Goal: Task Accomplishment & Management: Use online tool/utility

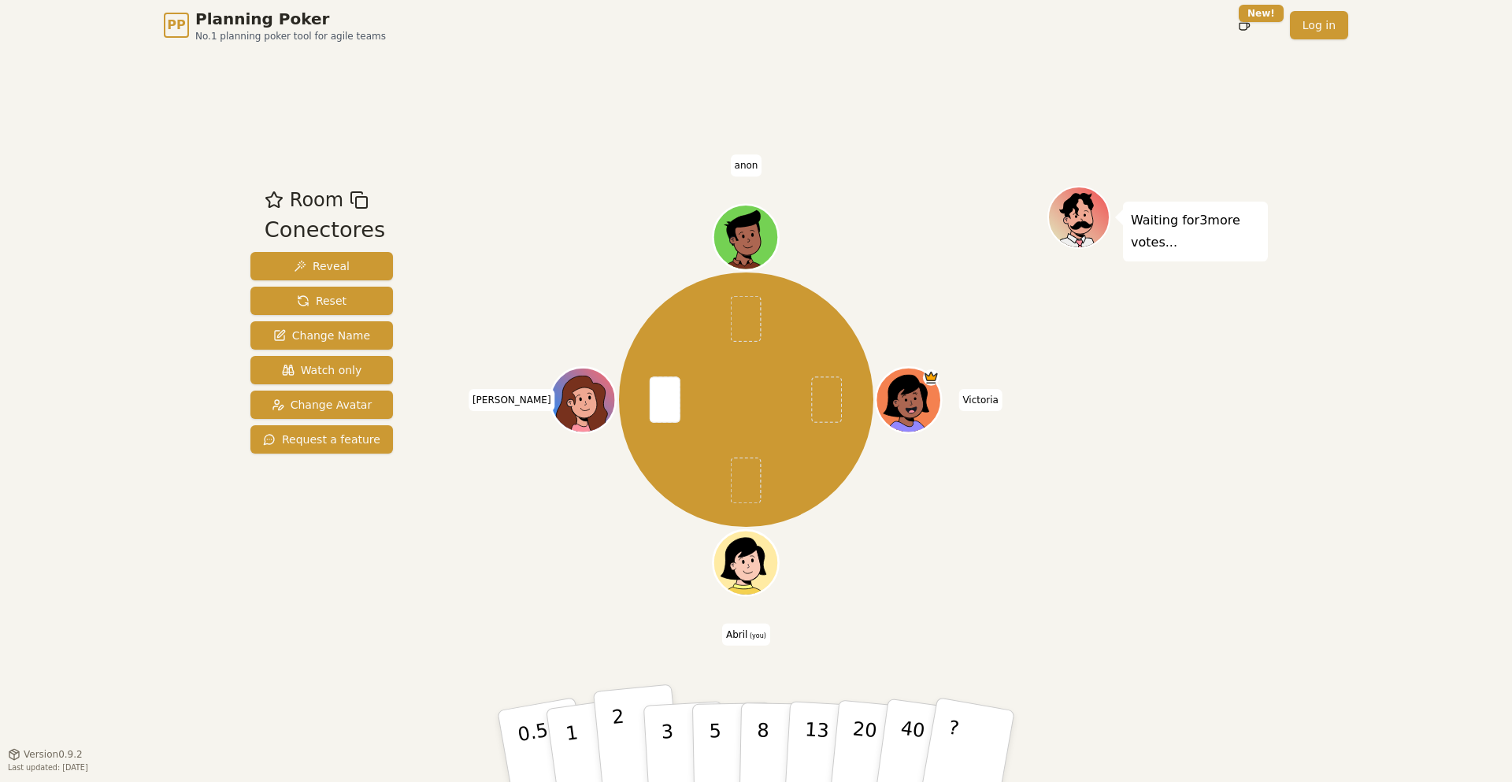
click at [626, 608] on button "2" at bounding box center [638, 746] width 90 height 125
click at [359, 608] on div "Room Conectores Reveal Reset Change Name Watch only Change Avatar Request a fea…" at bounding box center [756, 401] width 1024 height 703
click at [612, 598] on div "[PERSON_NAME] (you) [PERSON_NAME]" at bounding box center [746, 402] width 603 height 433
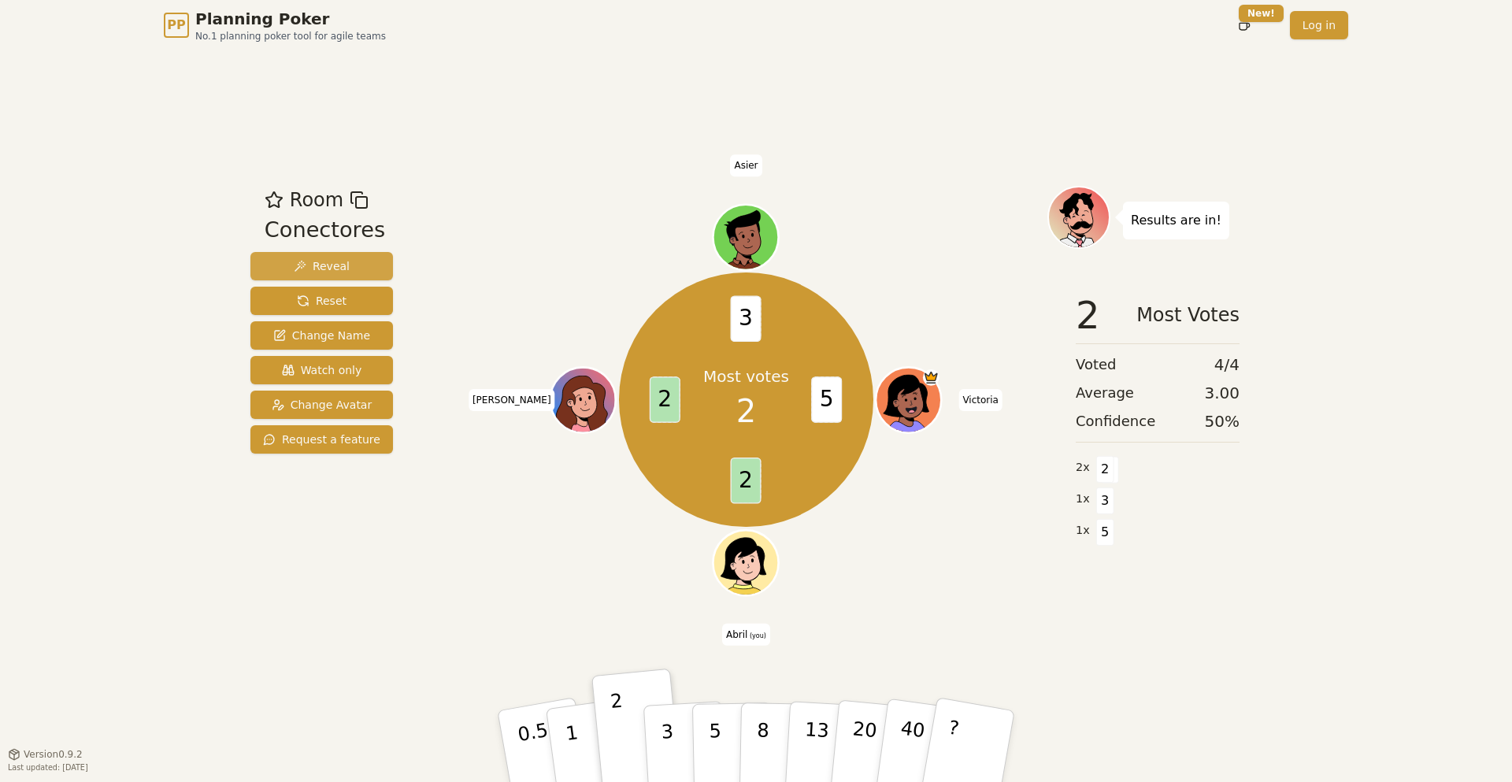
click at [303, 266] on span "Reveal" at bounding box center [322, 266] width 56 height 16
click at [158, 425] on div "PP Planning Poker No.1 planning poker tool for agile teams Toggle theme New! Lo…" at bounding box center [756, 391] width 1512 height 782
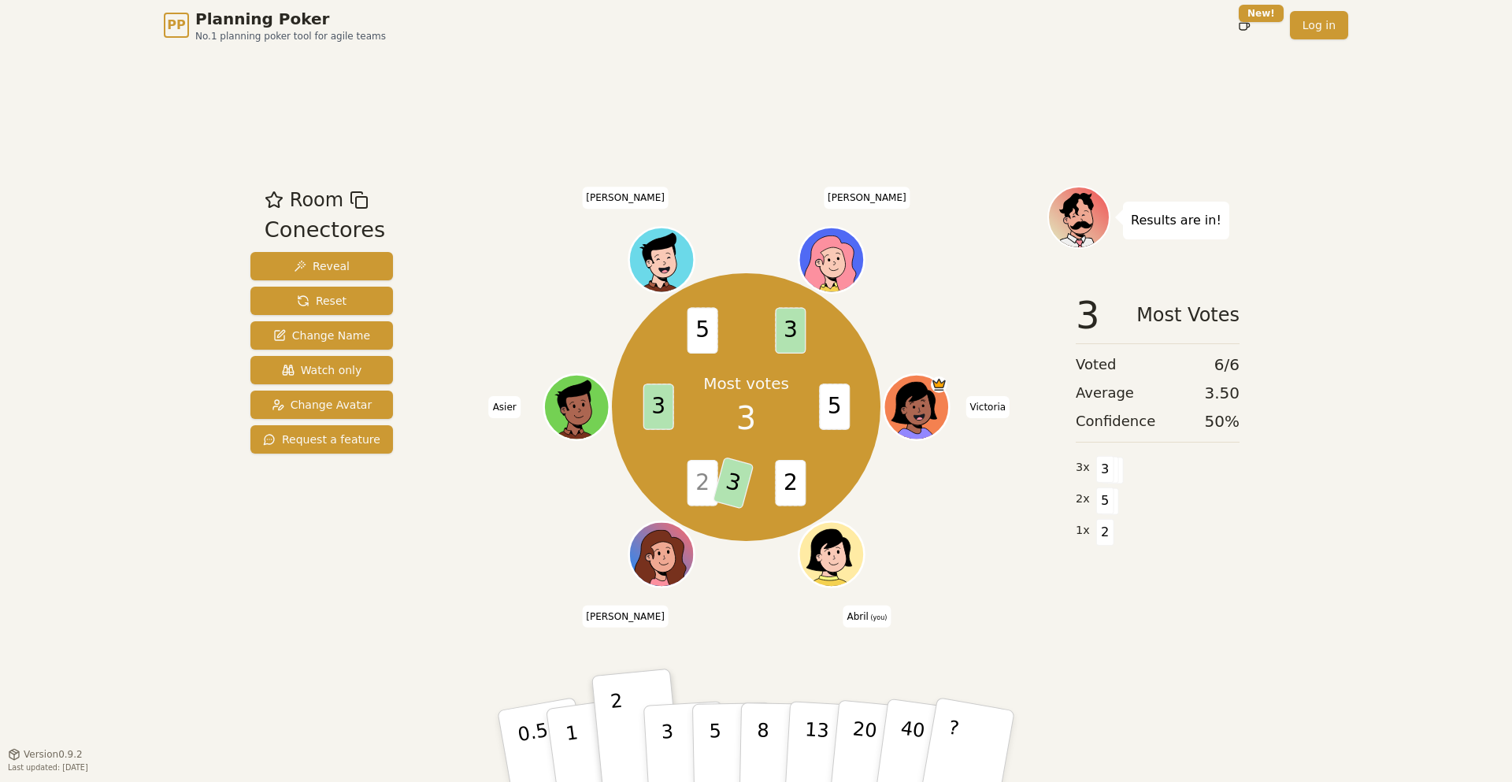
click at [704, 332] on span "5" at bounding box center [702, 331] width 31 height 46
click at [369, 304] on button "Reset" at bounding box center [321, 301] width 143 height 28
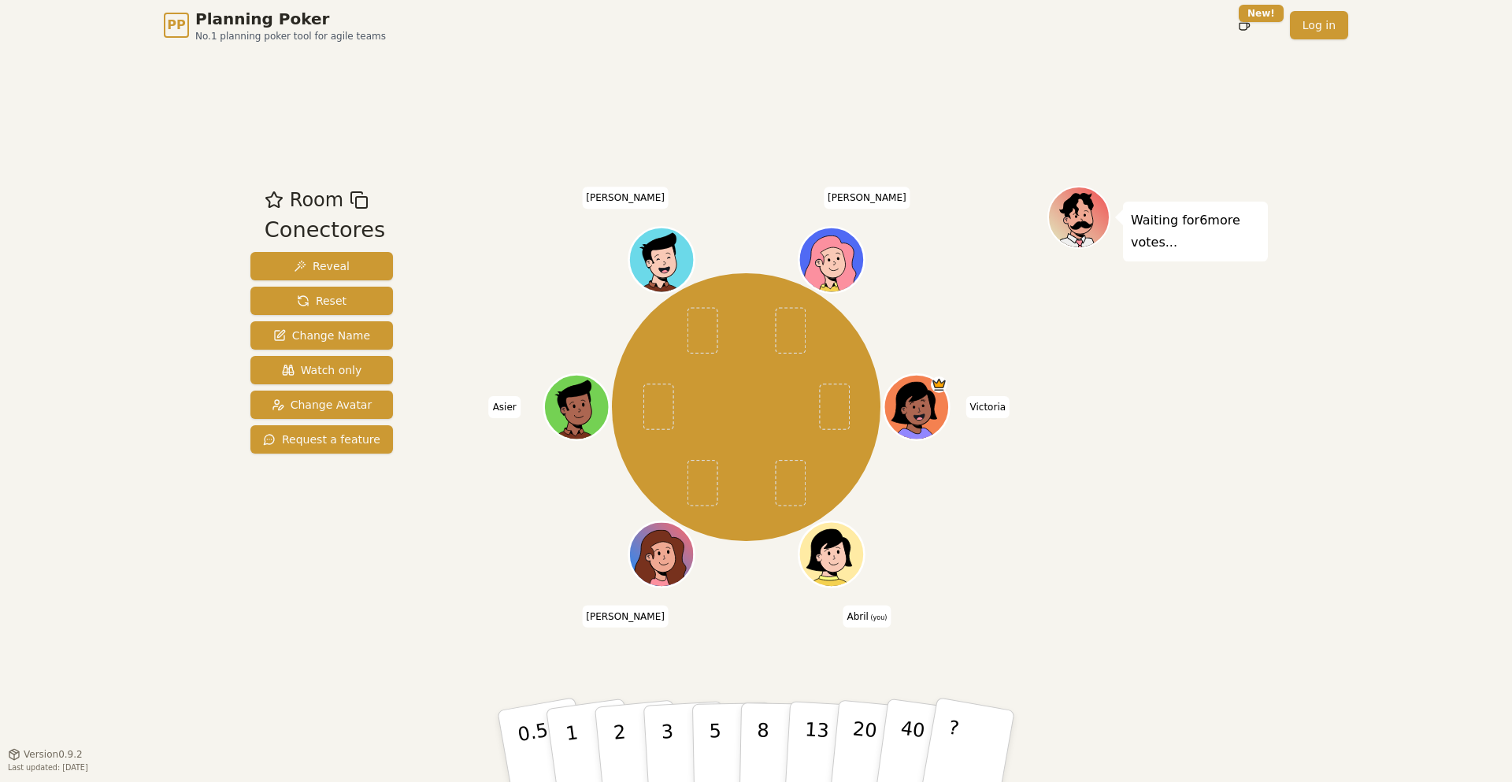
drag, startPoint x: 369, startPoint y: 304, endPoint x: 471, endPoint y: 307, distance: 102.4
click at [471, 307] on div "Room Conectores Reveal Reset Change Name Watch only Change Avatar Request a fea…" at bounding box center [756, 402] width 1024 height 433
click at [471, 307] on div "[PERSON_NAME] (you) [PERSON_NAME] [PERSON_NAME]" at bounding box center [746, 407] width 603 height 387
click at [664, 608] on p "3" at bounding box center [668, 748] width 17 height 86
click at [148, 420] on div "PP Planning Poker No.1 planning poker tool for agile teams Toggle theme New! Lo…" at bounding box center [756, 391] width 1512 height 782
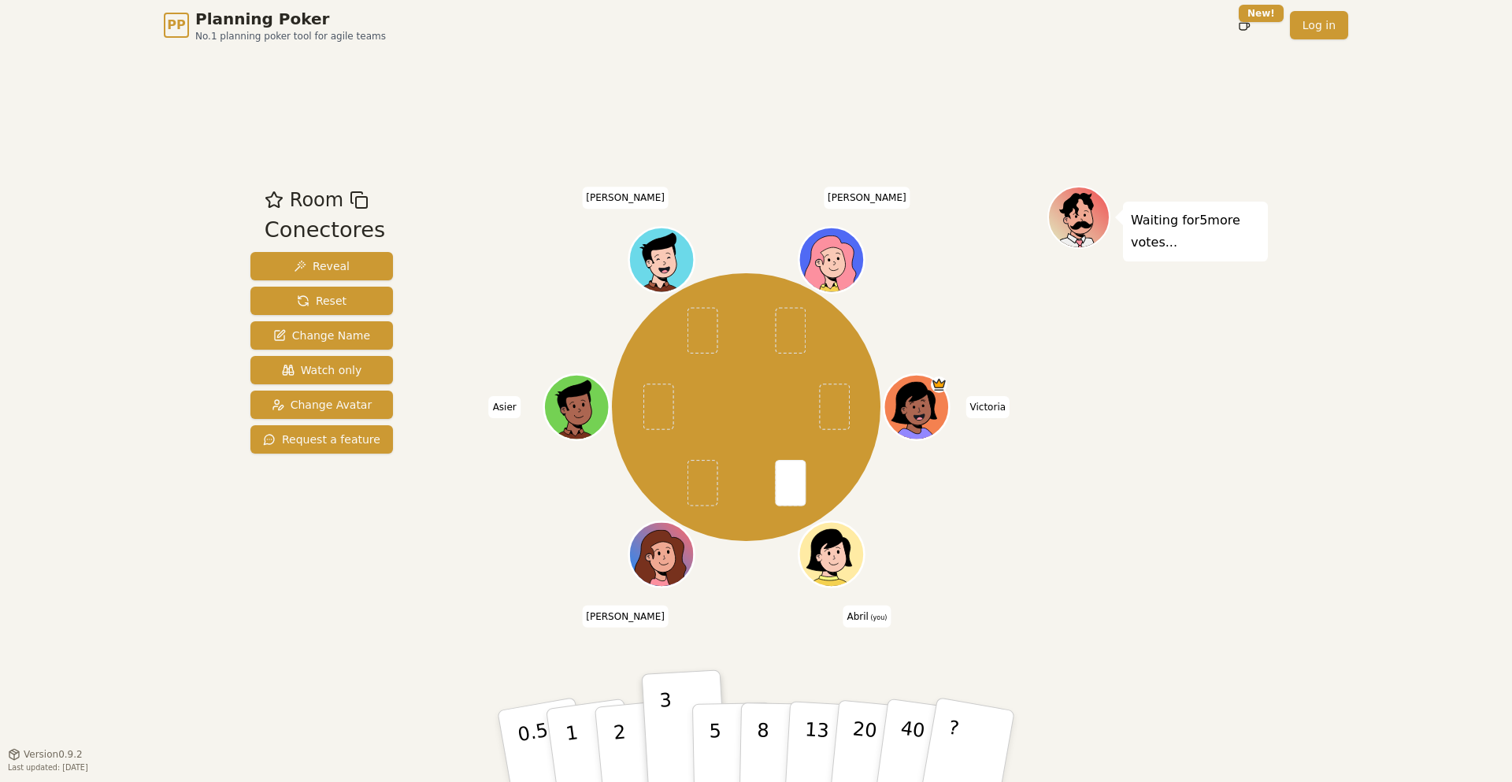
click at [123, 347] on div "PP Planning Poker No.1 planning poker tool for agile teams Toggle theme New! Lo…" at bounding box center [756, 391] width 1512 height 782
click at [52, 366] on div "PP Planning Poker No.1 planning poker tool for agile teams Toggle theme New! Lo…" at bounding box center [756, 391] width 1512 height 782
click at [137, 522] on div "PP Planning Poker No.1 planning poker tool for agile teams Toggle theme New! Lo…" at bounding box center [756, 391] width 1512 height 782
click at [45, 383] on div "PP Planning Poker No.1 planning poker tool for agile teams Toggle theme New! Lo…" at bounding box center [756, 391] width 1512 height 782
click at [380, 551] on div "Room Conectores Reveal Reset Change Name Watch only Change Avatar Request a fea…" at bounding box center [321, 402] width 155 height 433
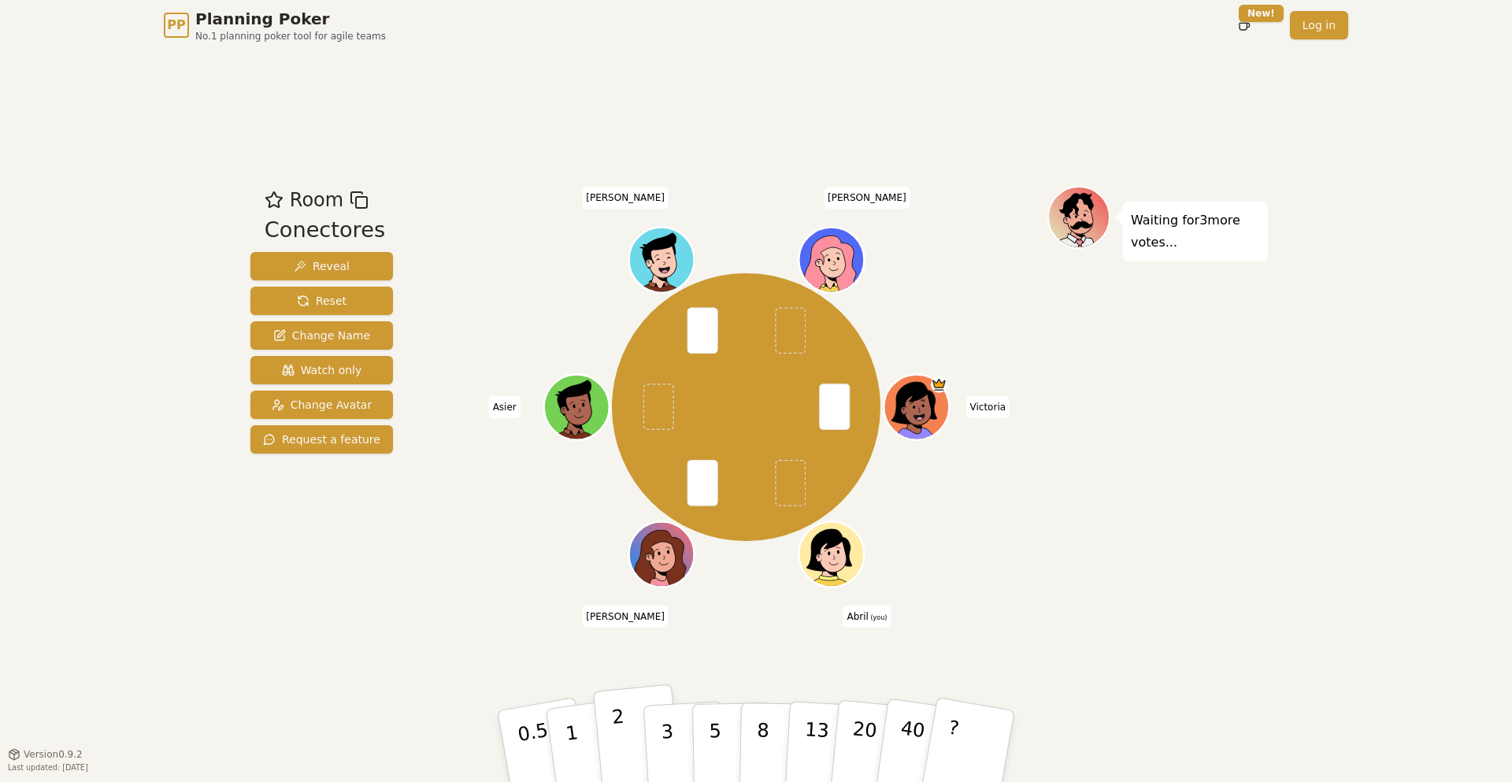
click at [635, 608] on button "2" at bounding box center [638, 746] width 90 height 125
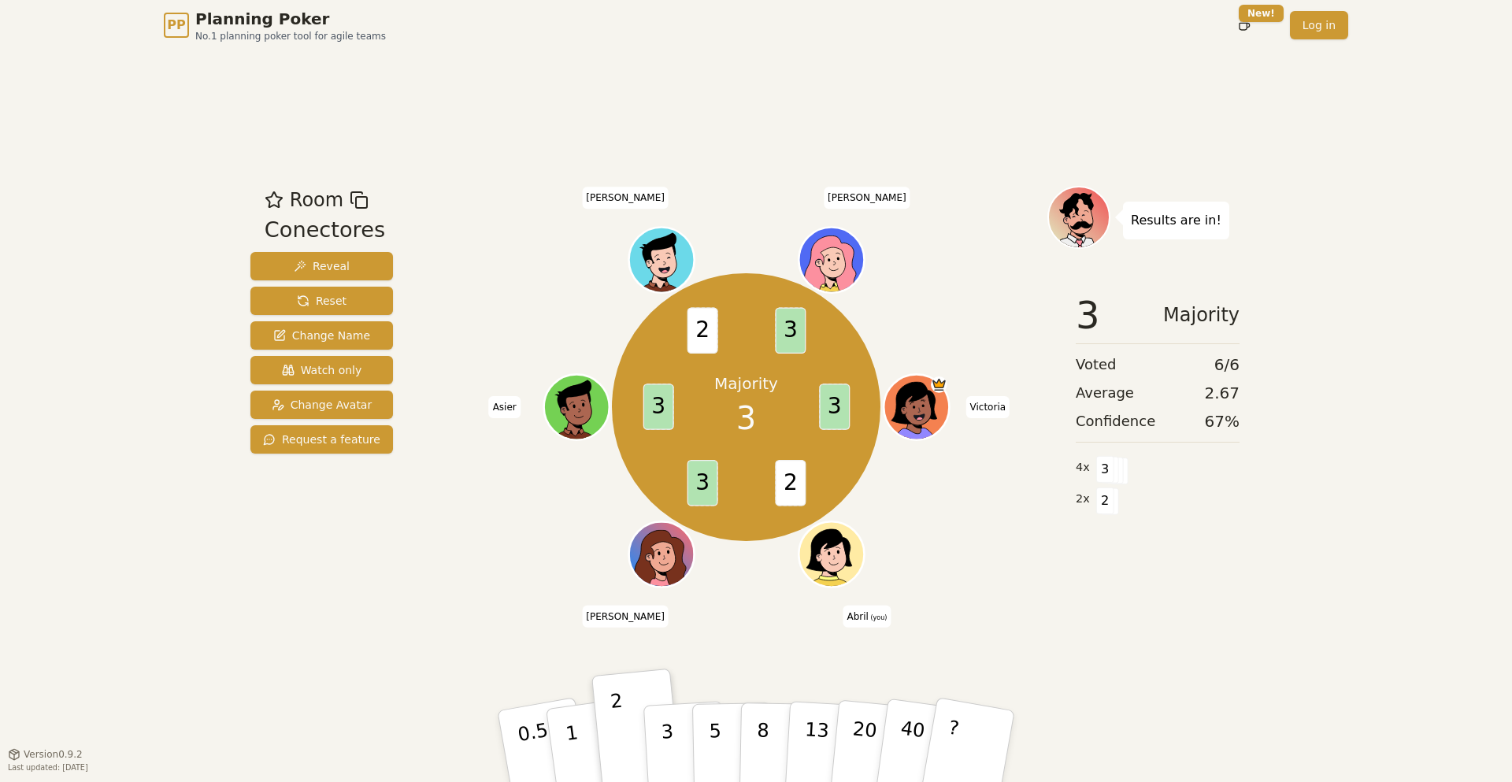
click at [355, 604] on div "Room Conectores Reveal Reset Change Name Watch only Change Avatar Request a fea…" at bounding box center [321, 402] width 155 height 433
click at [580, 608] on button "1" at bounding box center [590, 747] width 94 height 128
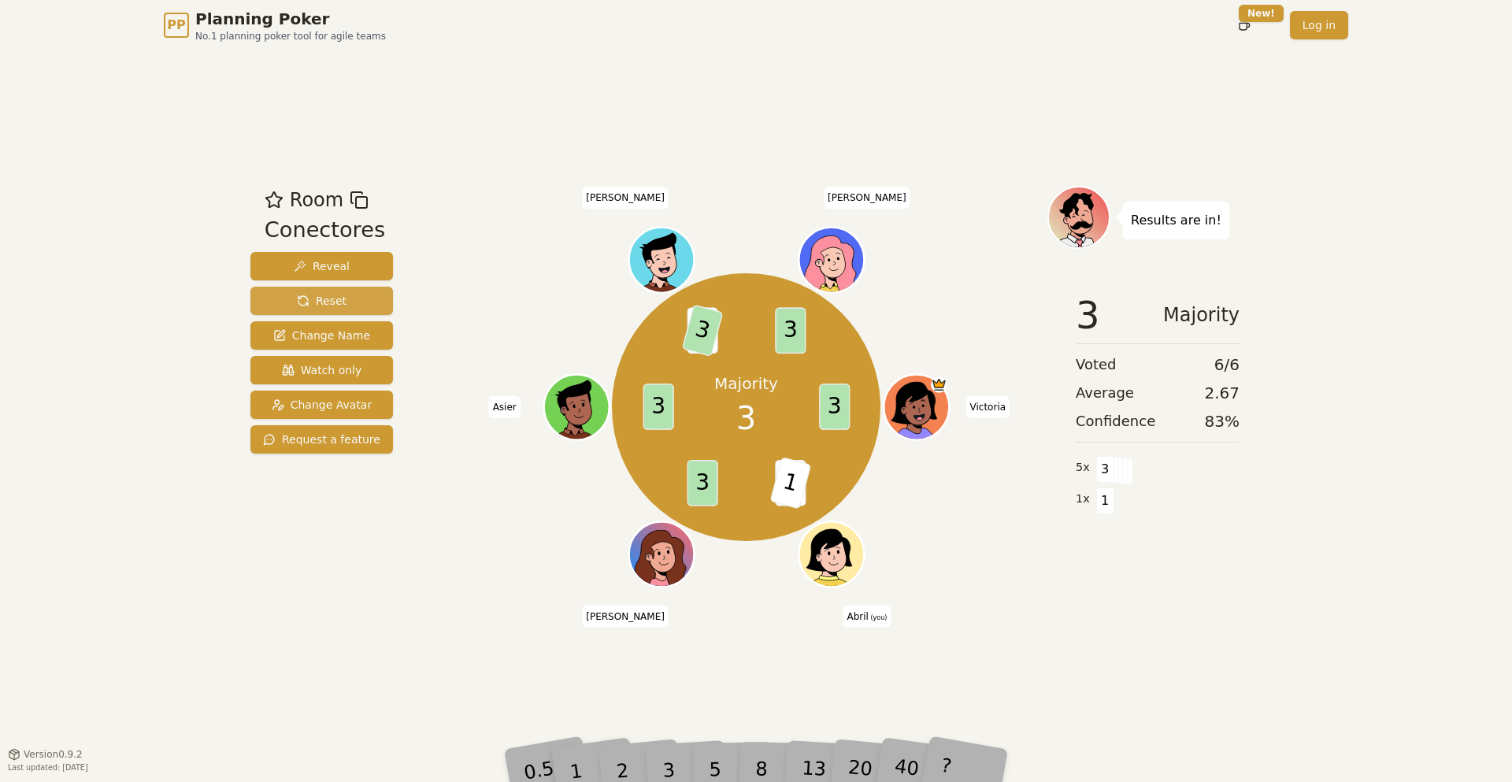
click at [359, 295] on button "Reset" at bounding box center [321, 301] width 143 height 28
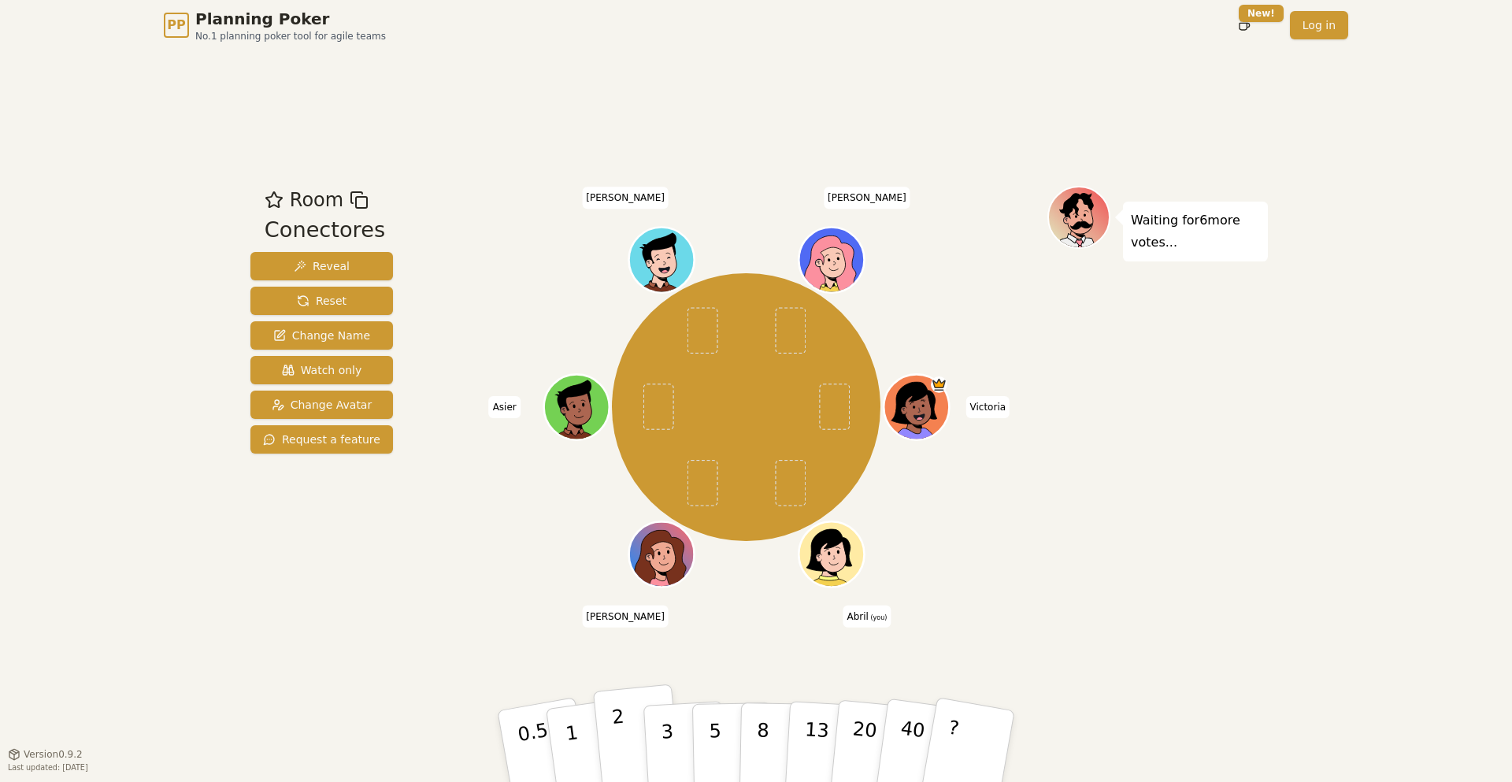
click at [622, 608] on p "2" at bounding box center [621, 749] width 20 height 86
